Goal: Task Accomplishment & Management: Use online tool/utility

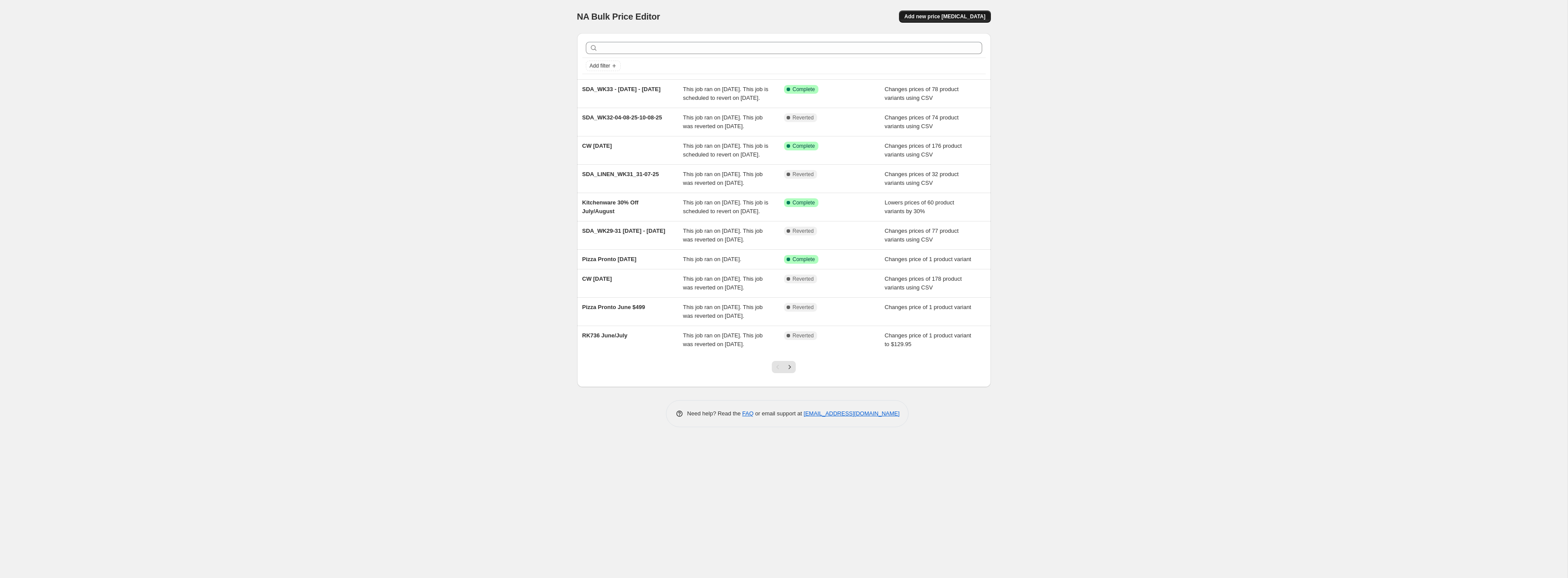
click at [971, 13] on button "Add new price [MEDICAL_DATA]" at bounding box center [945, 16] width 91 height 12
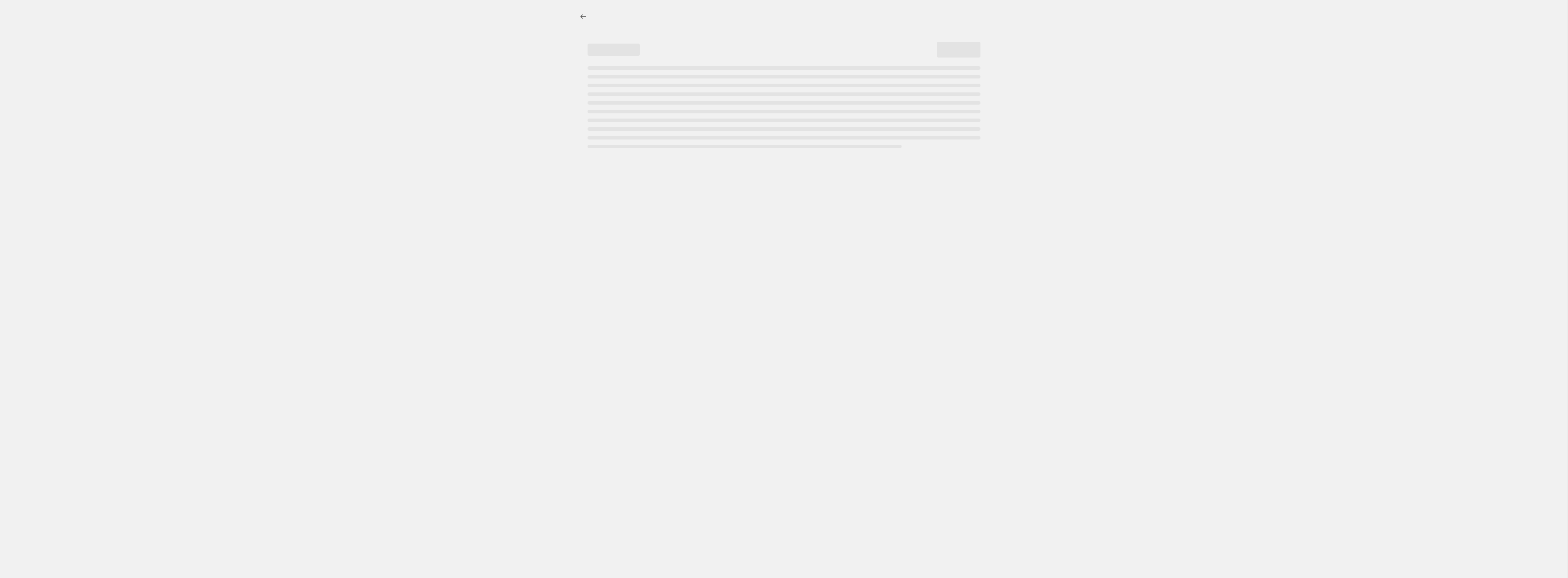
select select "percentage"
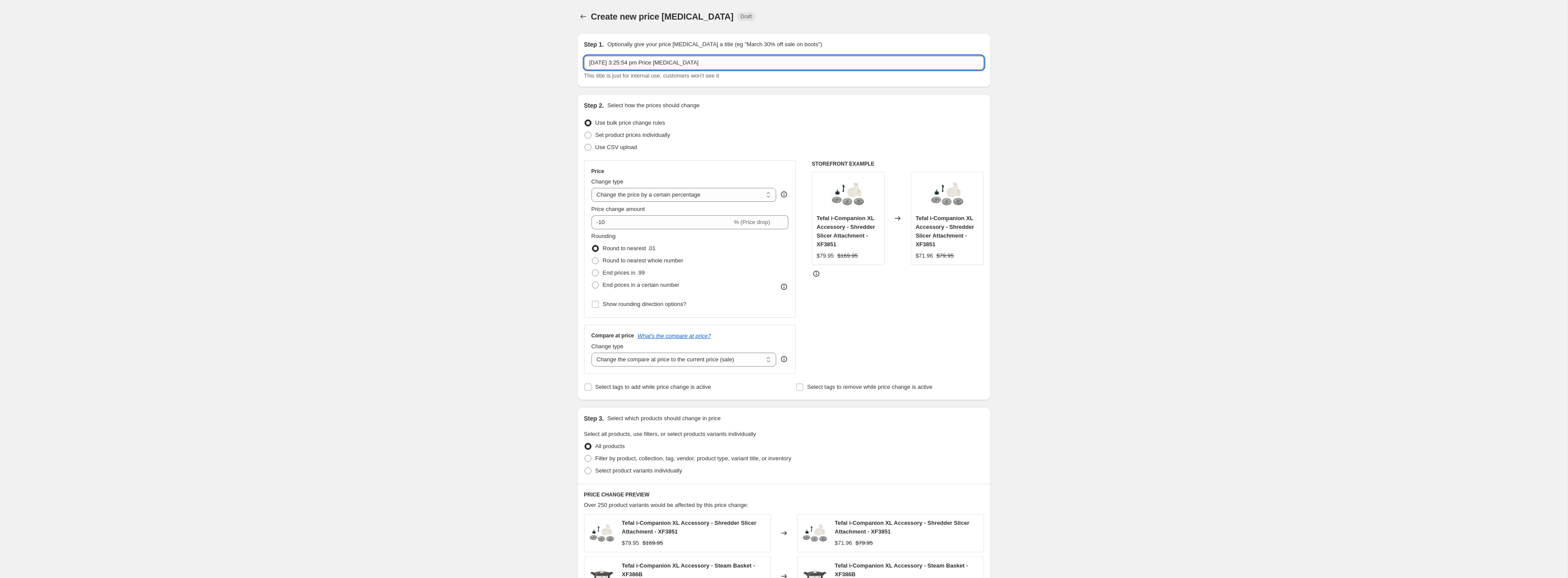
click at [631, 66] on input "[DATE] 3:25:54 pm Price [MEDICAL_DATA]" at bounding box center [784, 63] width 400 height 14
click at [631, 66] on input "[DATE] 3:25:54 pm Price [MEDICAL_DATA]" at bounding box center [784, 63] width 400 height 14
paste input "IH9038"
type input "IH9038"
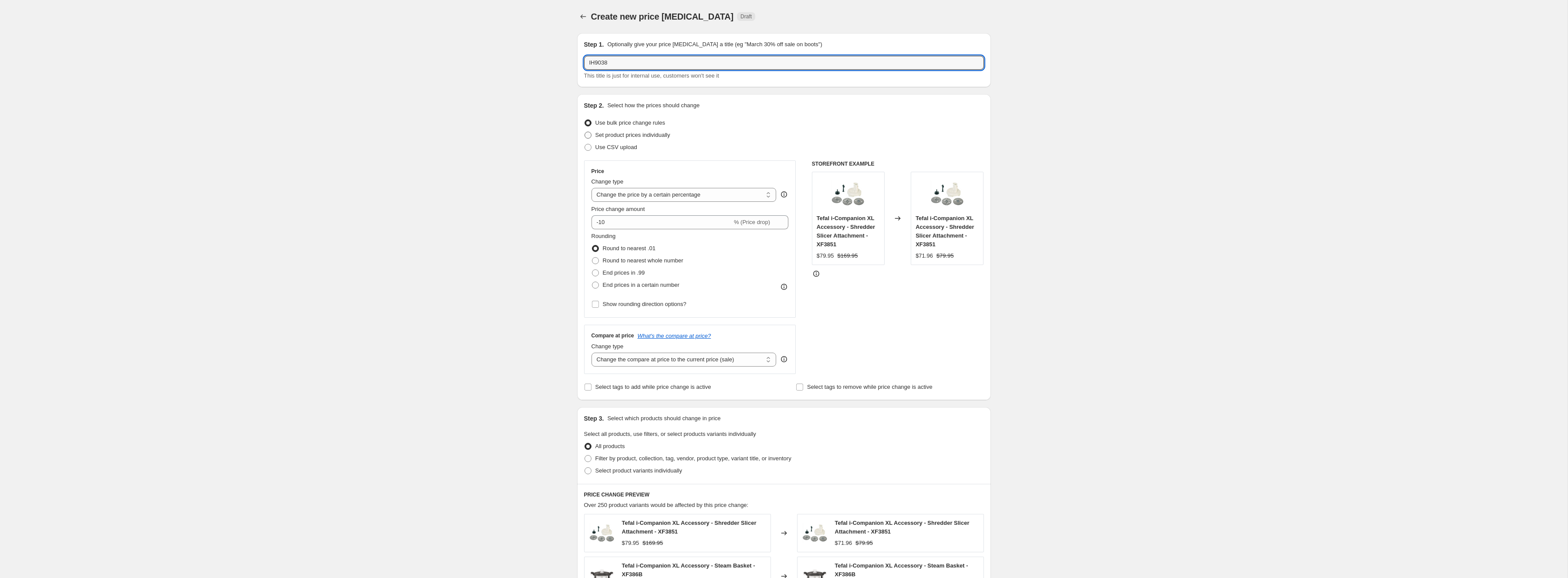
click at [628, 136] on span "Set product prices individually" at bounding box center [632, 135] width 75 height 7
click at [585, 132] on input "Set product prices individually" at bounding box center [584, 132] width 1 height 1
radio input "true"
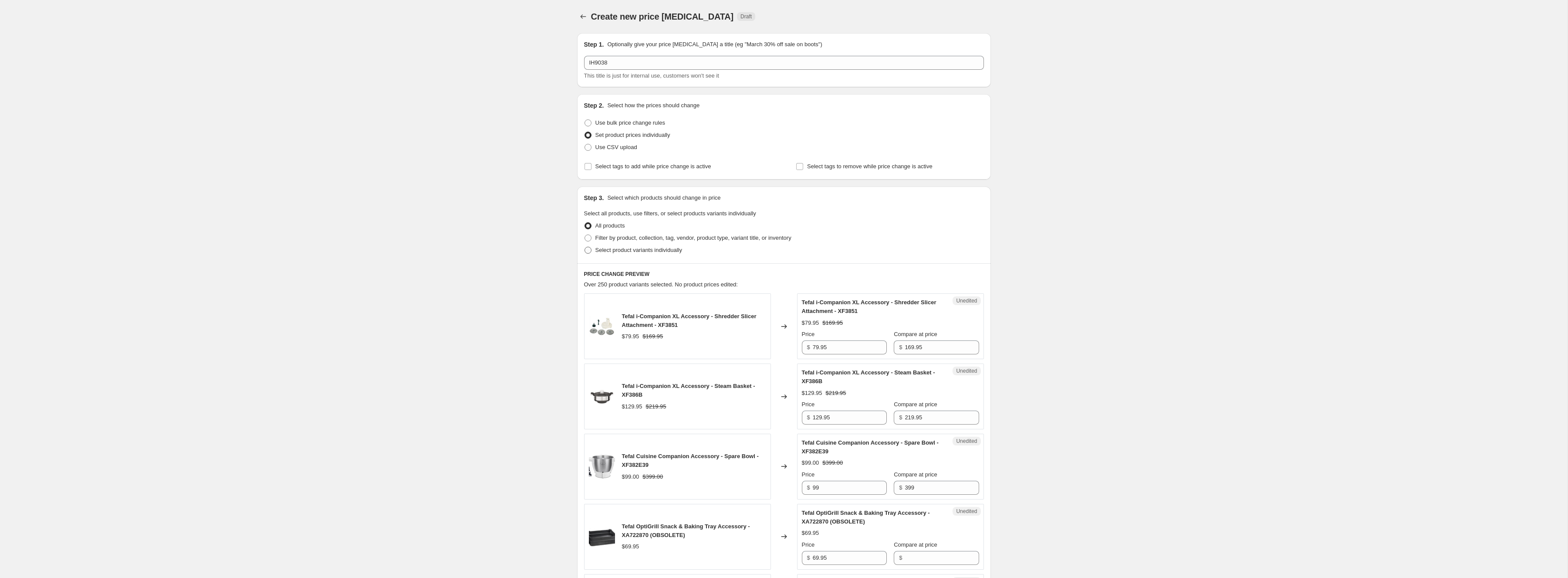
click at [626, 251] on span "Select product variants individually" at bounding box center [639, 250] width 86 height 7
click at [585, 247] on input "Select product variants individually" at bounding box center [584, 247] width 1 height 1
radio input "true"
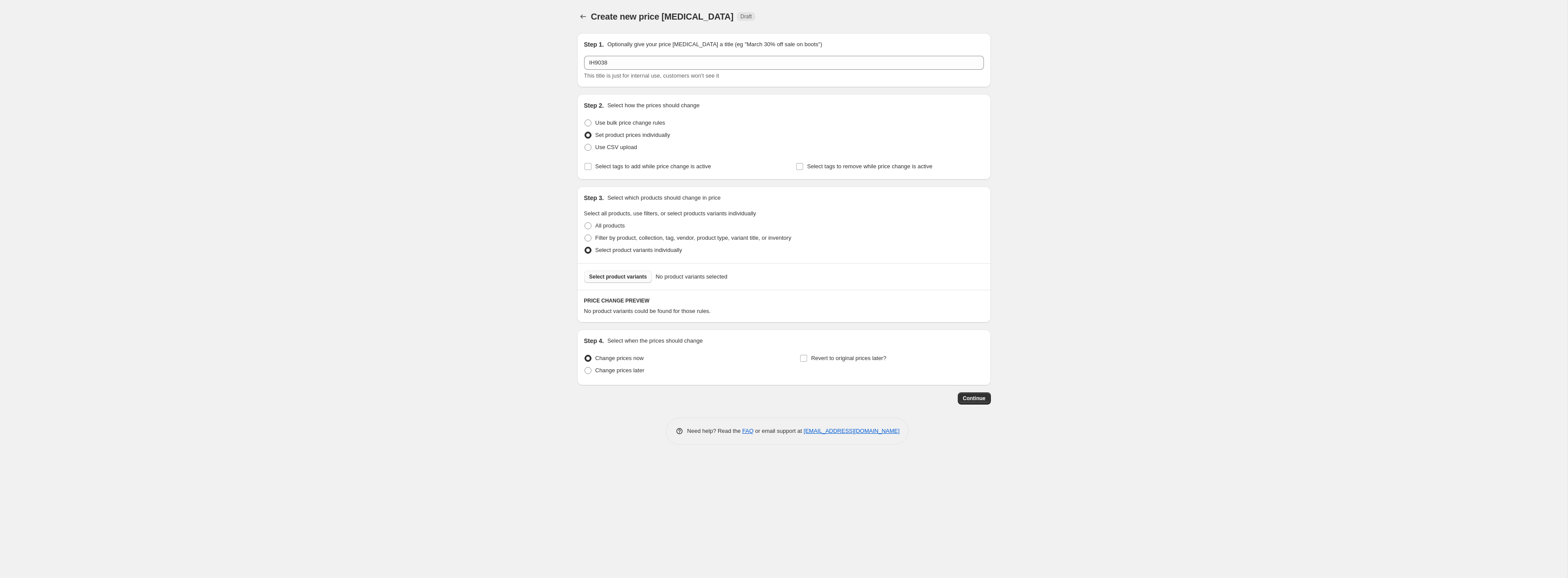
click at [620, 281] on button "Select product variants" at bounding box center [618, 277] width 68 height 12
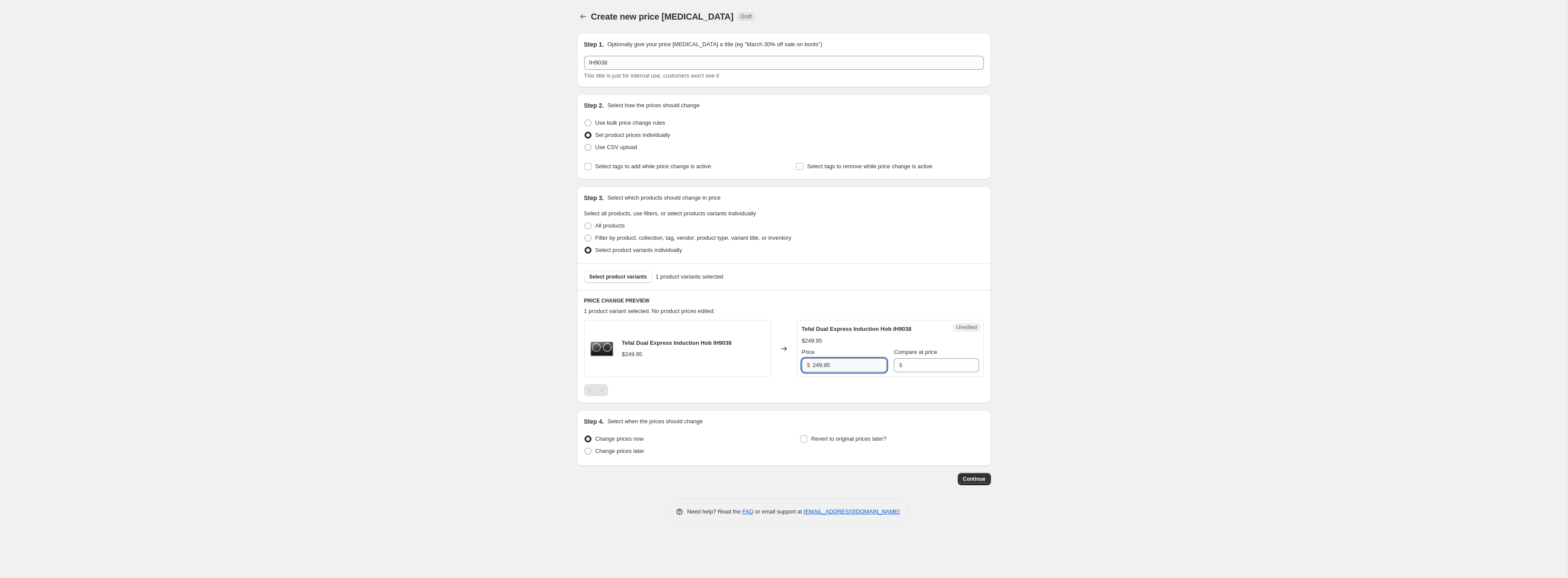
click at [867, 367] on input "249.95" at bounding box center [850, 365] width 74 height 14
type input "229.95"
paste input "249.95"
type input "249.95"
click at [849, 439] on span "Revert to original prices later?" at bounding box center [849, 439] width 75 height 7
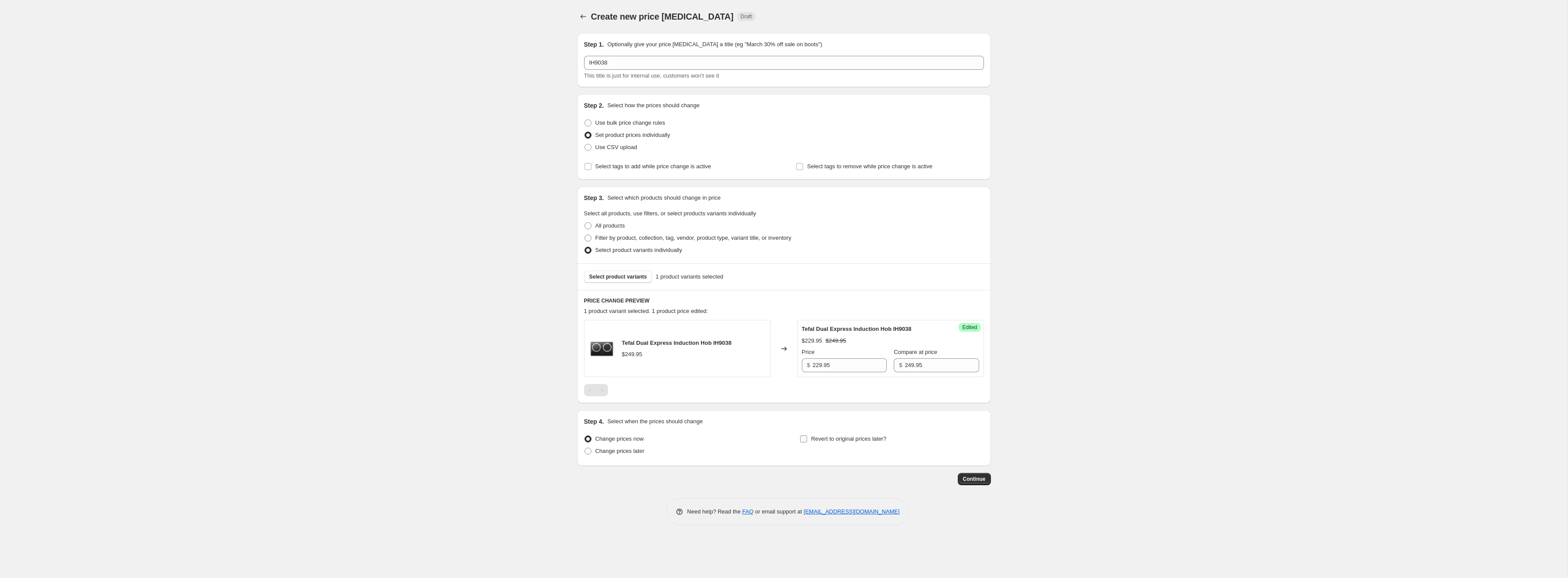
click at [807, 439] on input "Revert to original prices later?" at bounding box center [803, 439] width 7 height 7
checkbox input "true"
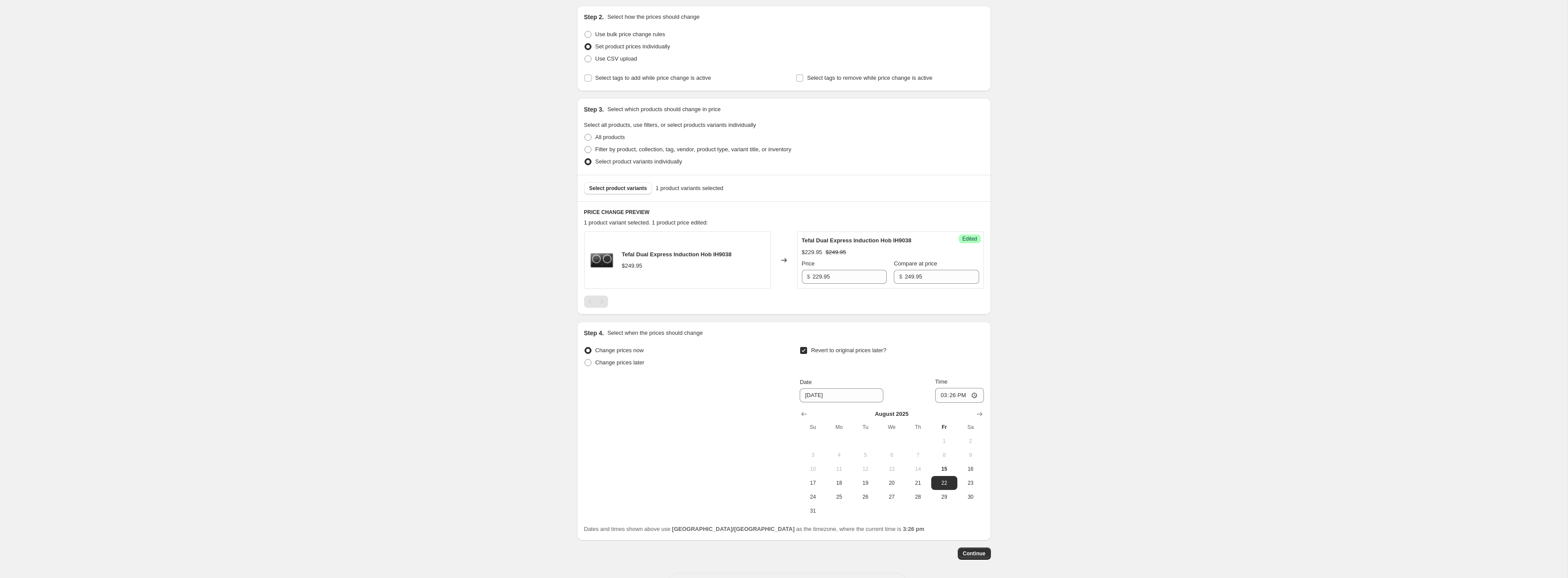
scroll to position [122, 0]
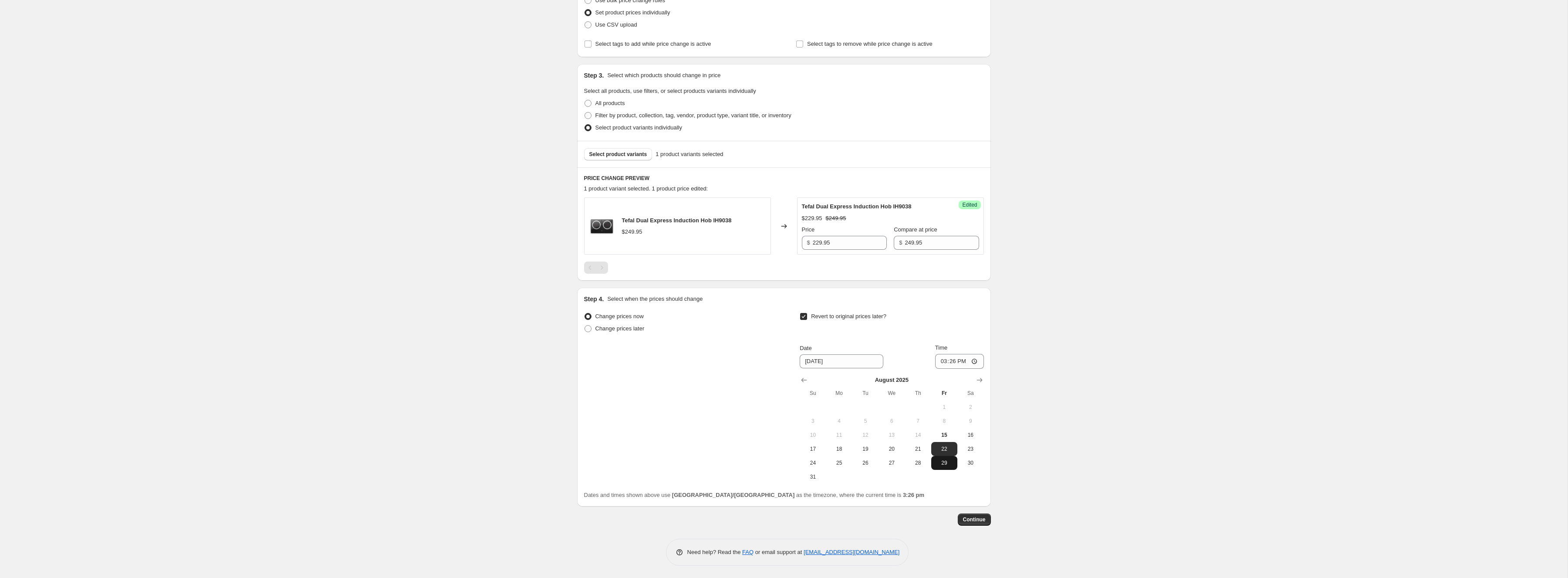
click at [940, 465] on span "29" at bounding box center [944, 462] width 19 height 7
type input "[DATE]"
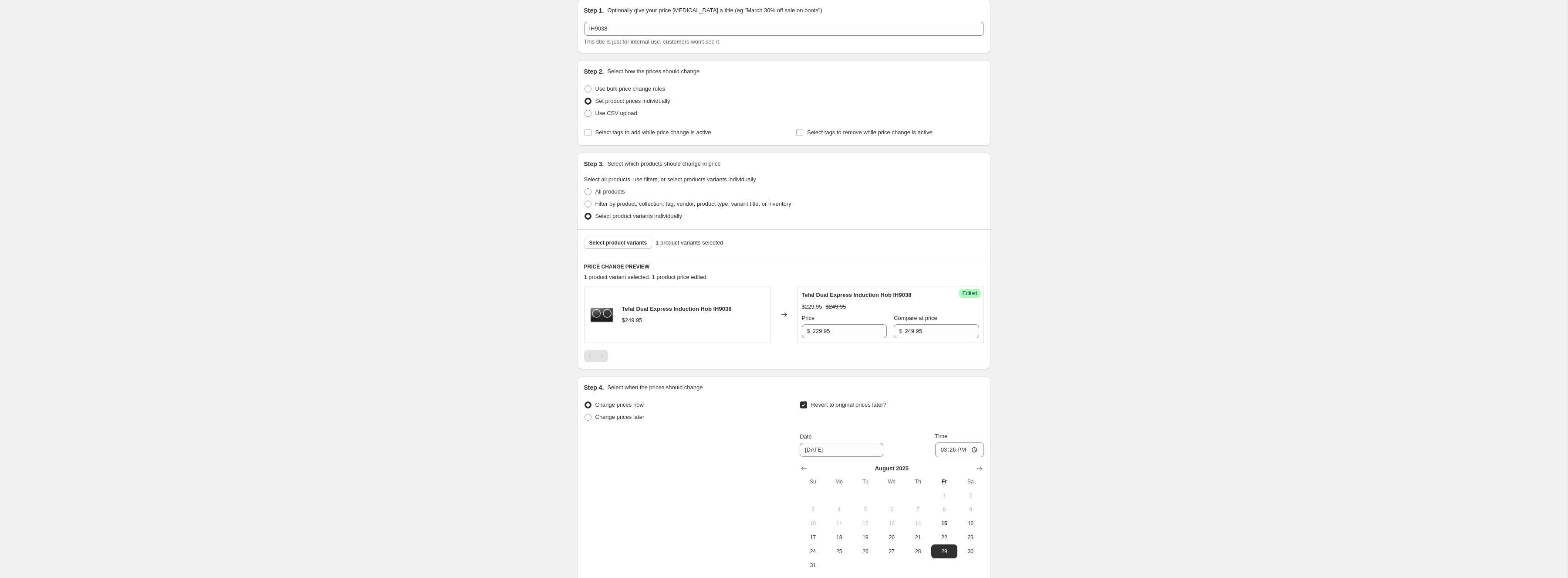
scroll to position [0, 0]
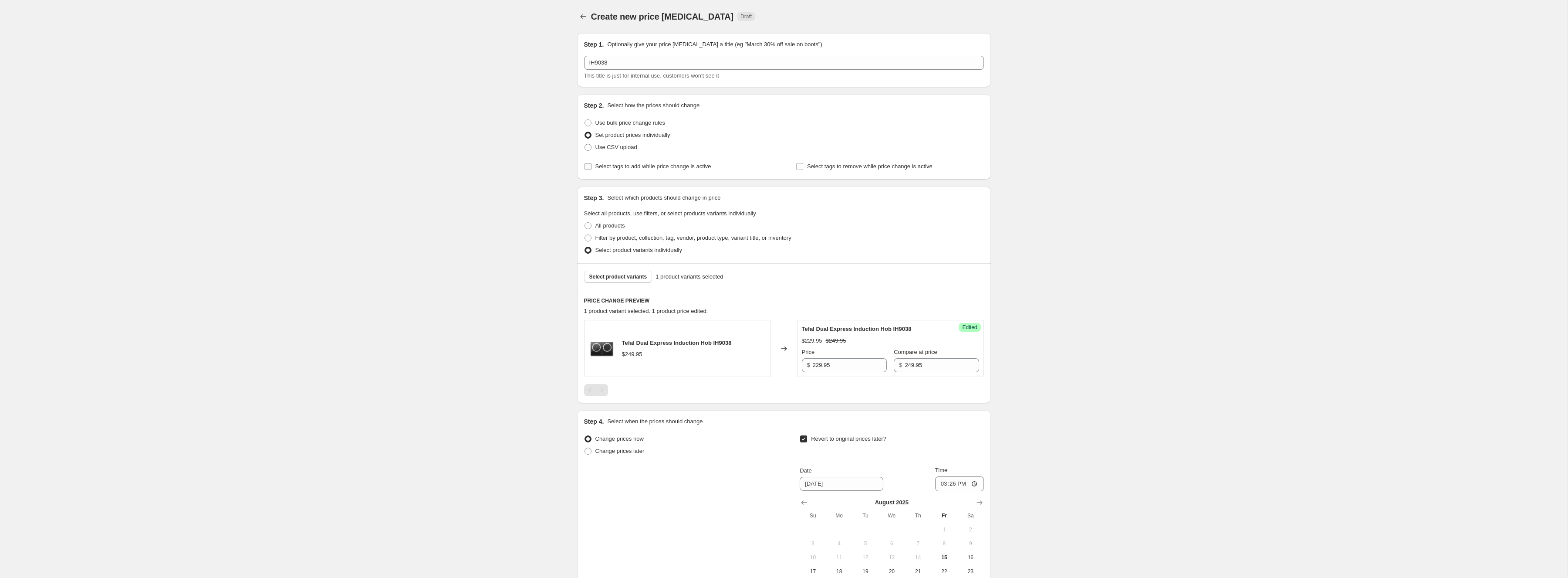
click at [674, 171] on label "Select tags to add while price change is active" at bounding box center [648, 166] width 127 height 12
click at [592, 170] on input "Select tags to add while price change is active" at bounding box center [587, 166] width 7 height 7
checkbox input "true"
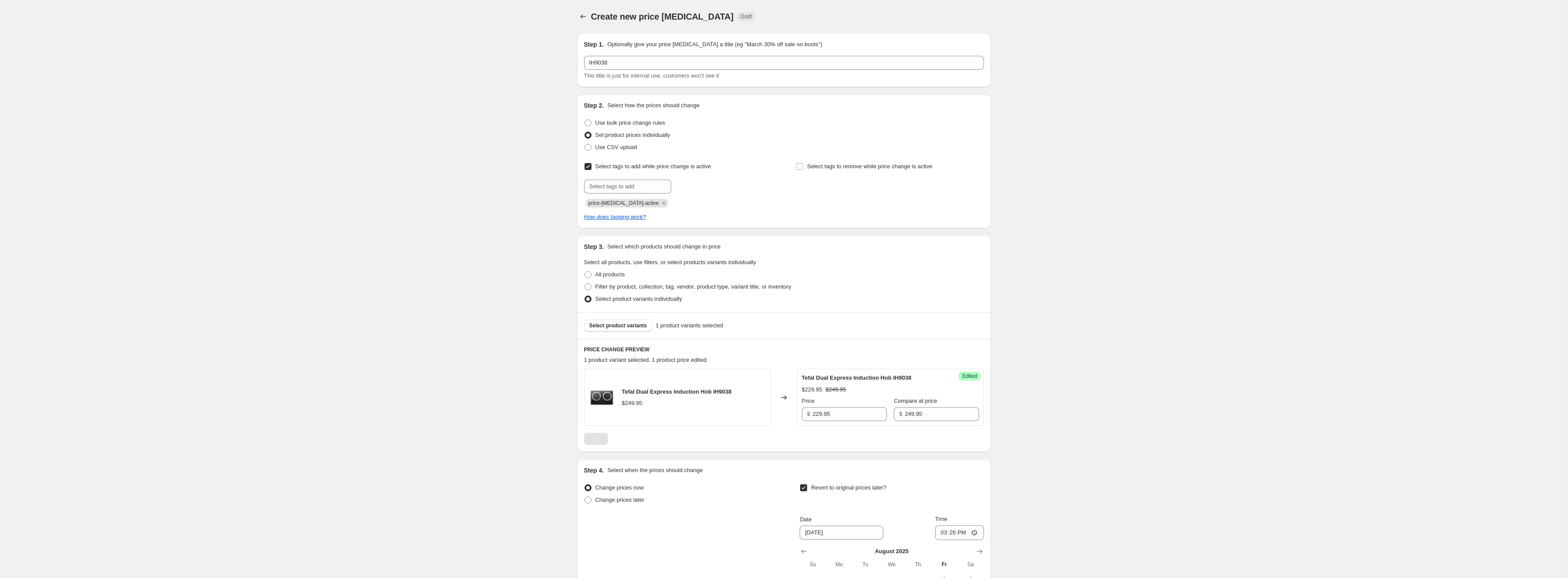
click at [624, 206] on span "price-[MEDICAL_DATA]-active" at bounding box center [624, 203] width 71 height 9
click at [875, 167] on span "Select tags to remove while price change is active" at bounding box center [870, 166] width 125 height 7
click at [803, 167] on input "Select tags to remove while price change is active" at bounding box center [799, 166] width 7 height 7
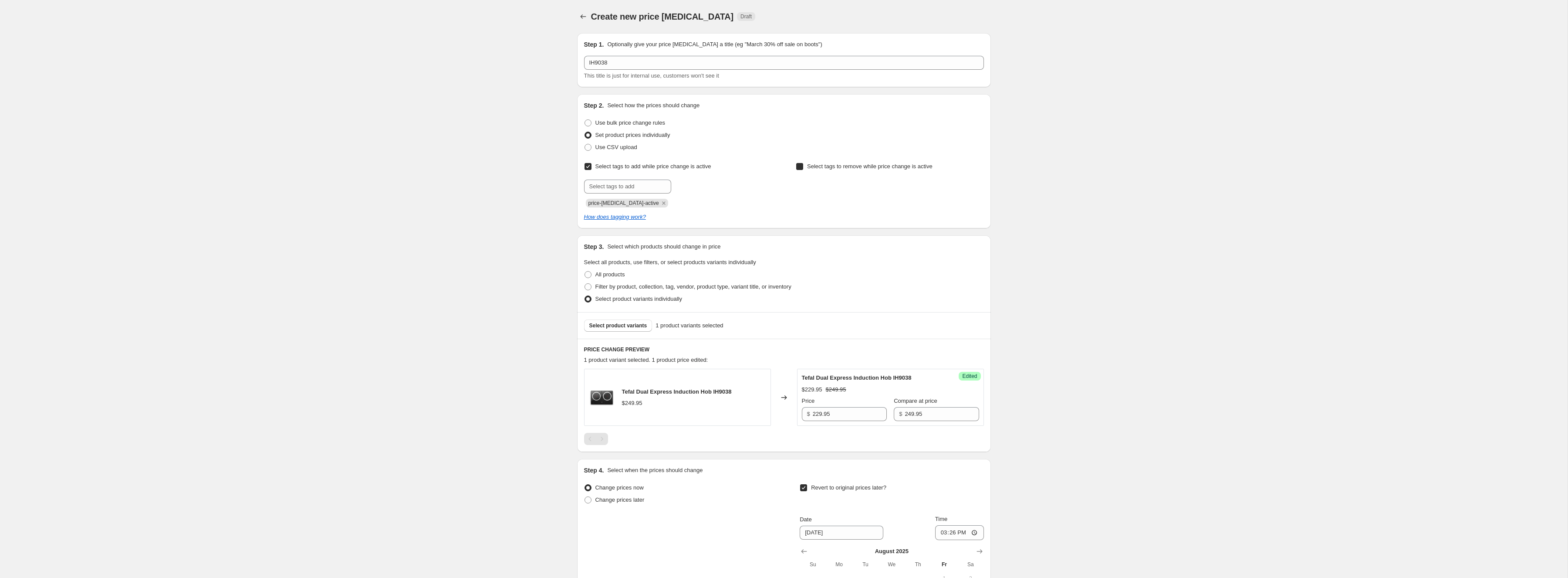
checkbox input "true"
click at [856, 192] on input "text" at bounding box center [839, 186] width 87 height 14
paste input "price-[MEDICAL_DATA]-active"
type input "price-[MEDICAL_DATA]-active"
click at [920, 186] on span "price-change..." at bounding box center [920, 186] width 37 height 6
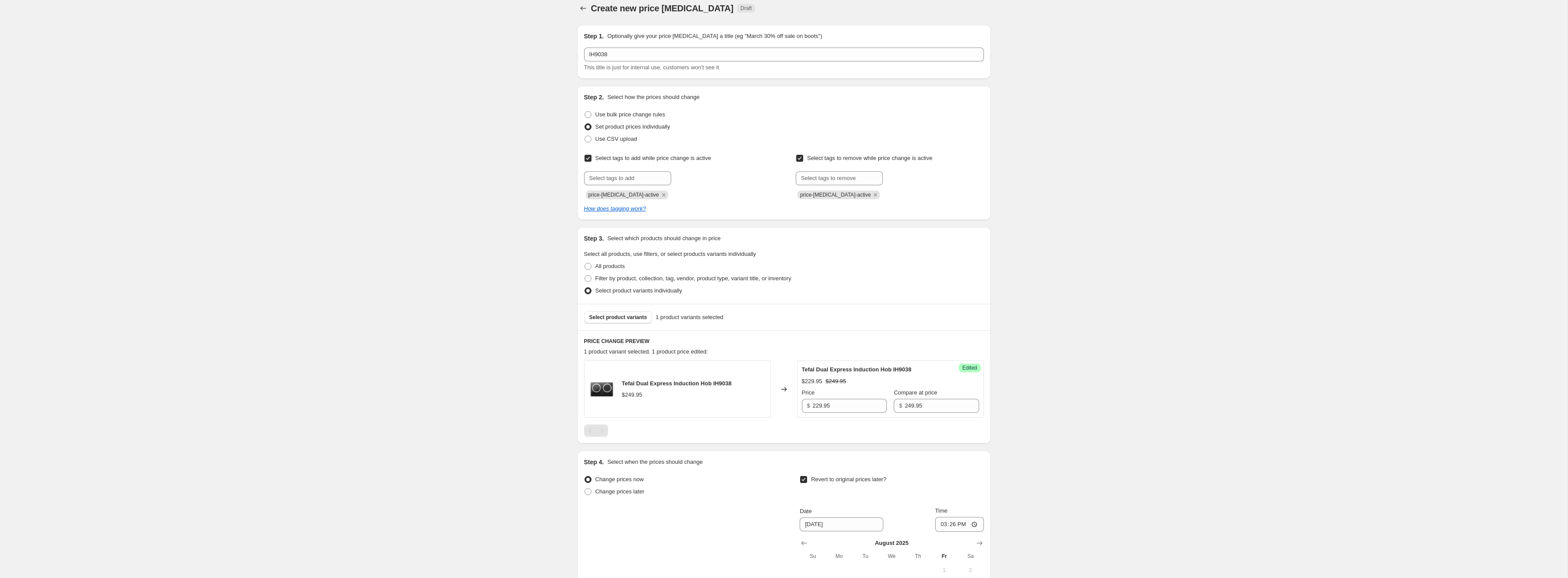
scroll to position [171, 0]
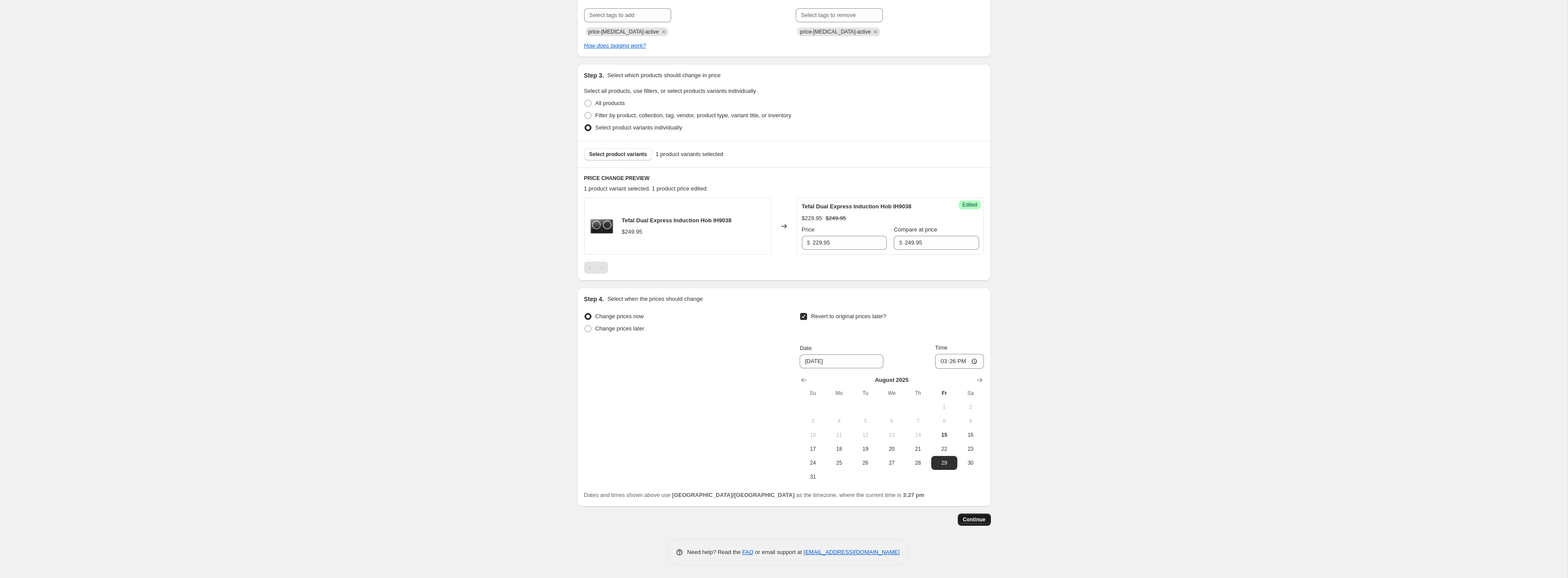
click at [981, 517] on span "Continue" at bounding box center [974, 519] width 23 height 7
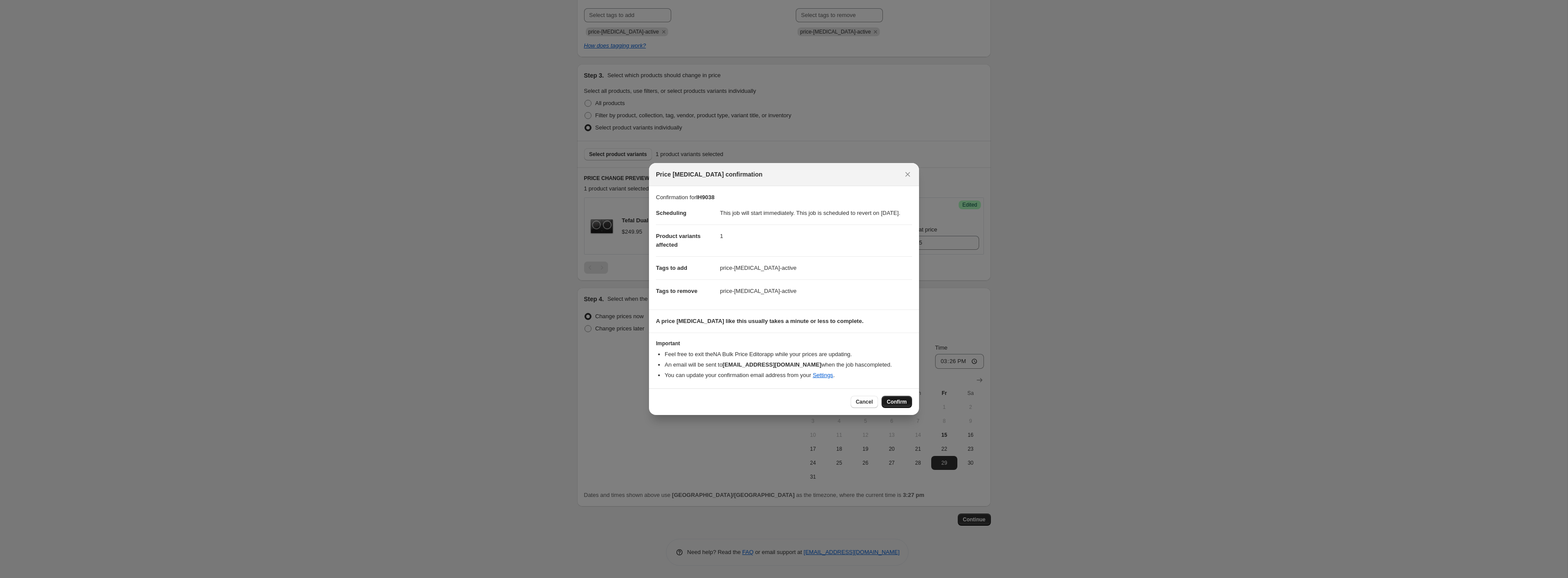
click at [901, 405] on span "Confirm" at bounding box center [897, 401] width 20 height 7
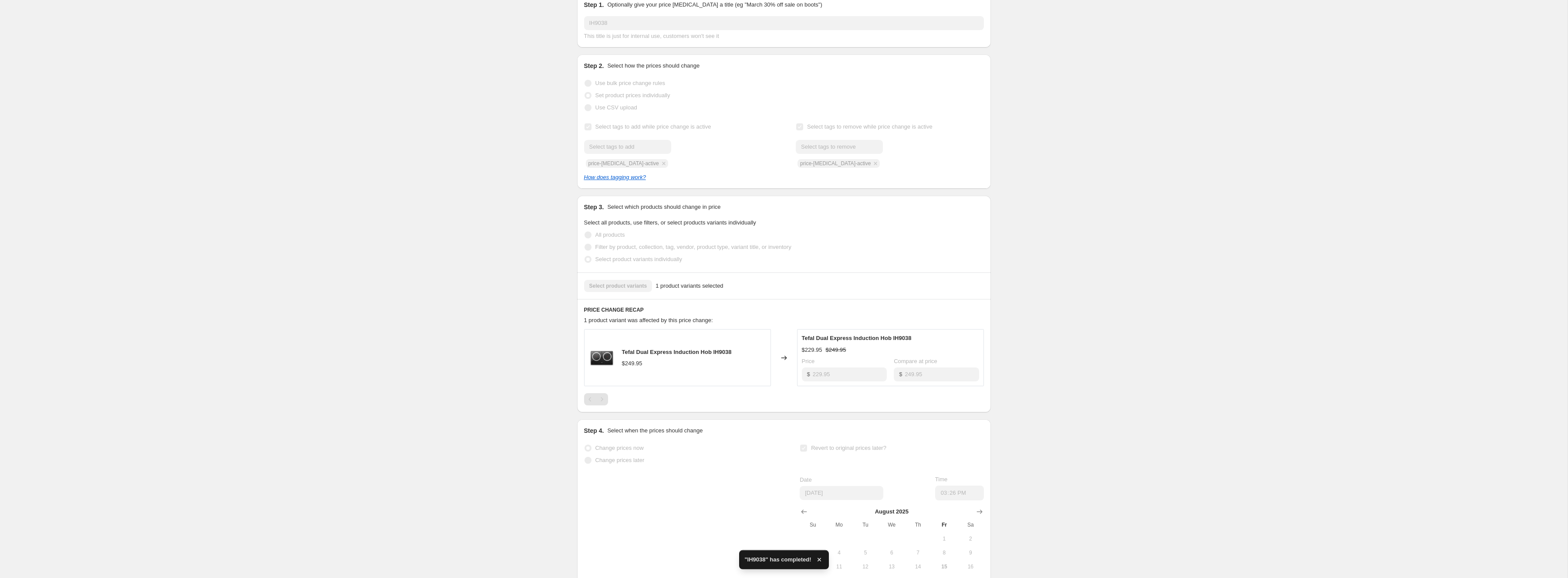
scroll to position [244, 0]
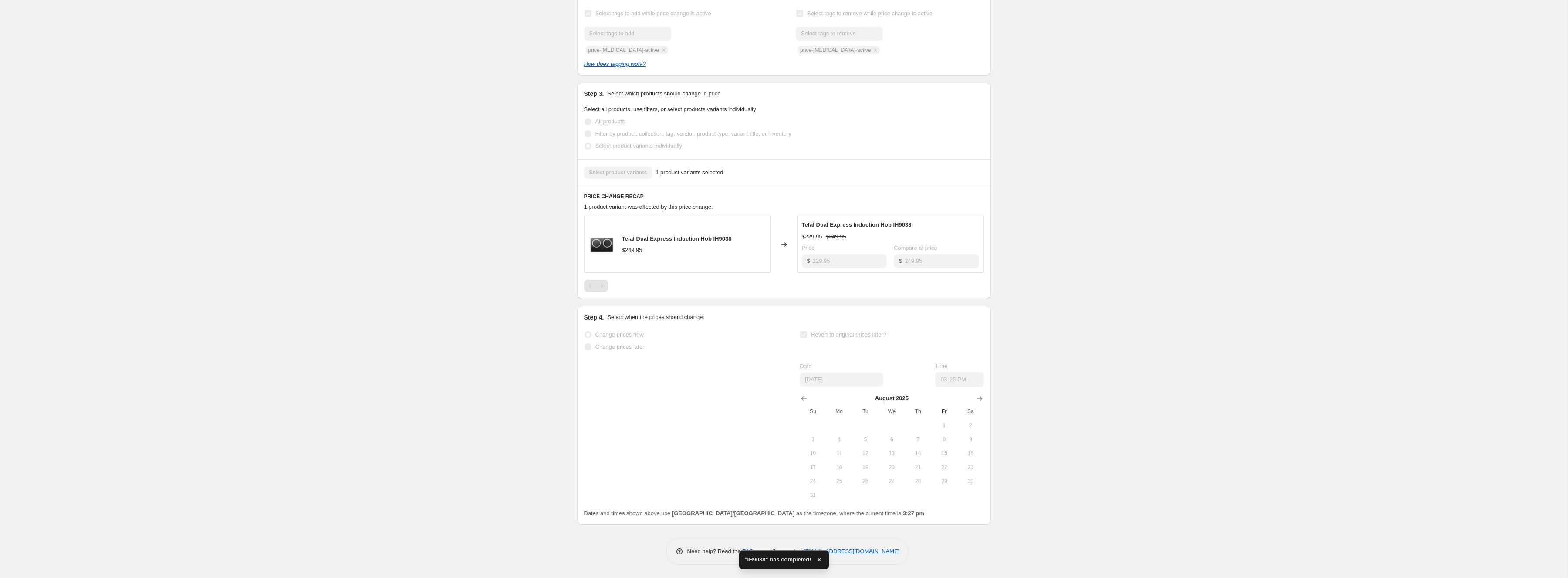
click at [612, 336] on span "Change prices now" at bounding box center [619, 334] width 48 height 7
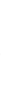
scroll to position [0, 0]
